Goal: Find specific page/section: Find specific page/section

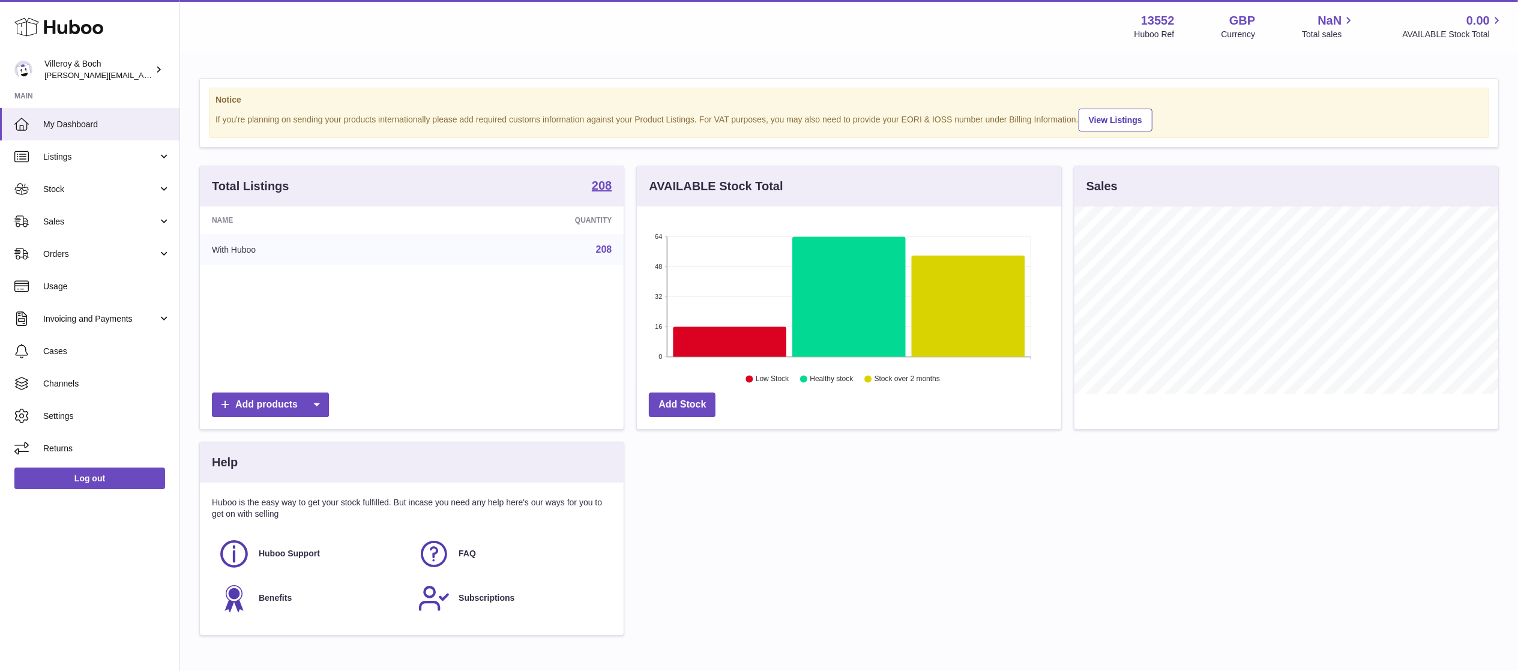
scroll to position [187, 424]
click at [108, 216] on span "Sales" at bounding box center [100, 221] width 115 height 11
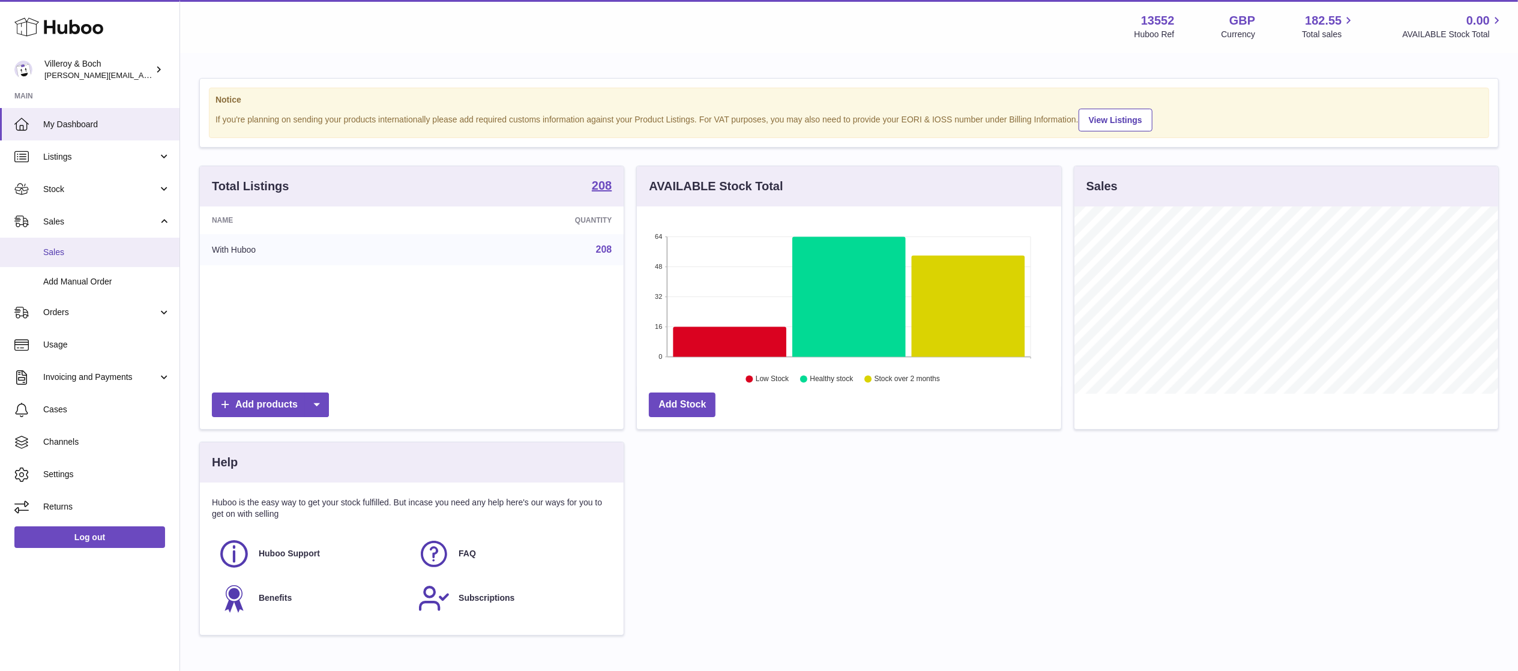
click at [107, 253] on span "Sales" at bounding box center [106, 252] width 127 height 11
